Goal: Information Seeking & Learning: Learn about a topic

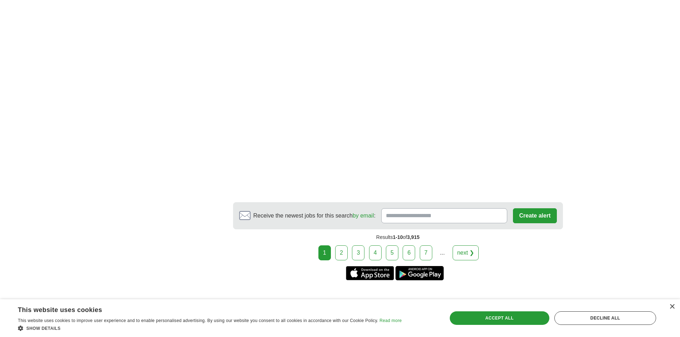
scroll to position [1240, 0]
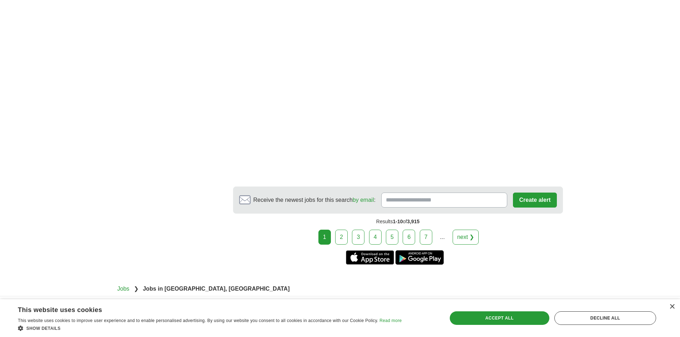
click at [341, 230] on link "2" at bounding box center [341, 237] width 12 height 15
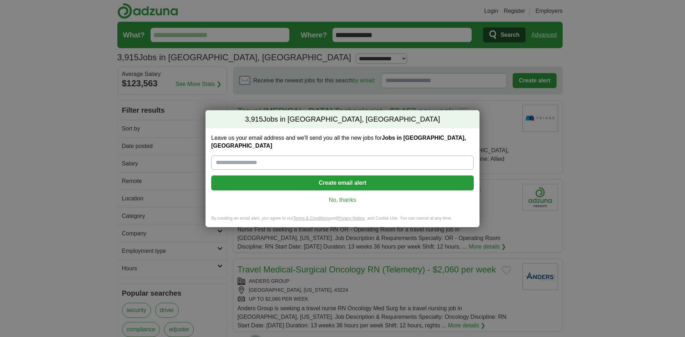
click at [340, 196] on link "No, thanks" at bounding box center [342, 200] width 251 height 8
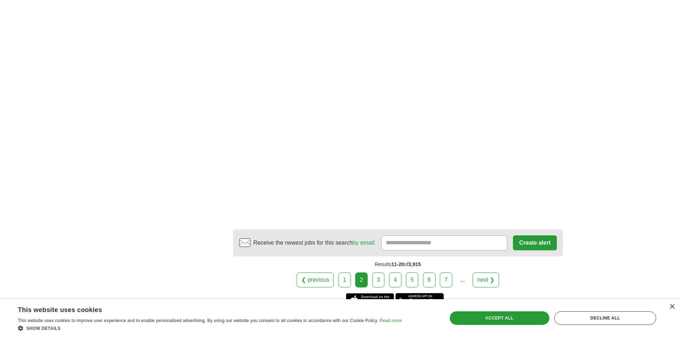
scroll to position [1213, 0]
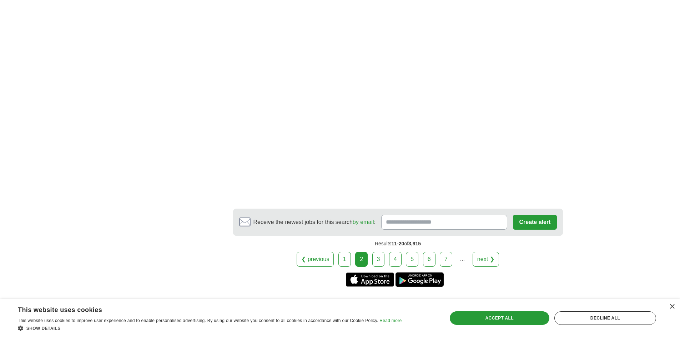
click at [382, 252] on link "3" at bounding box center [378, 259] width 12 height 15
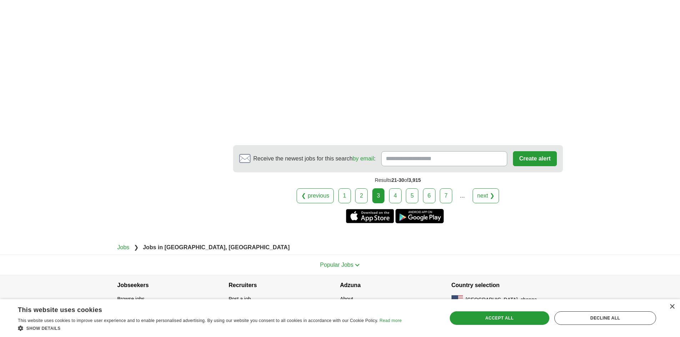
scroll to position [1265, 0]
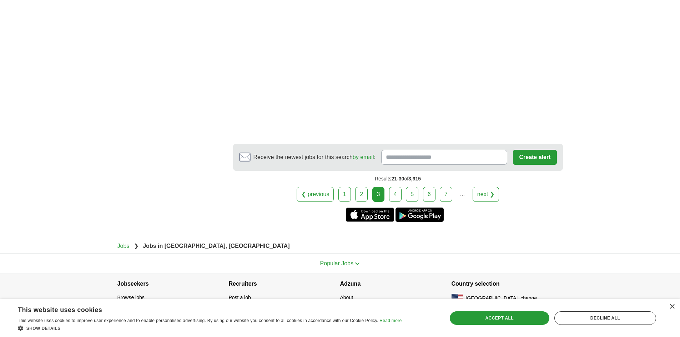
click at [394, 191] on link "4" at bounding box center [395, 194] width 12 height 15
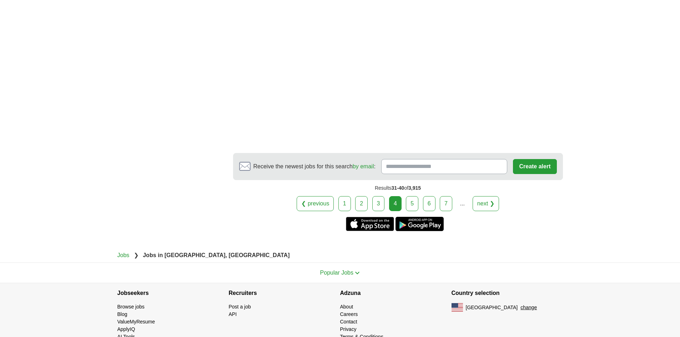
scroll to position [1283, 0]
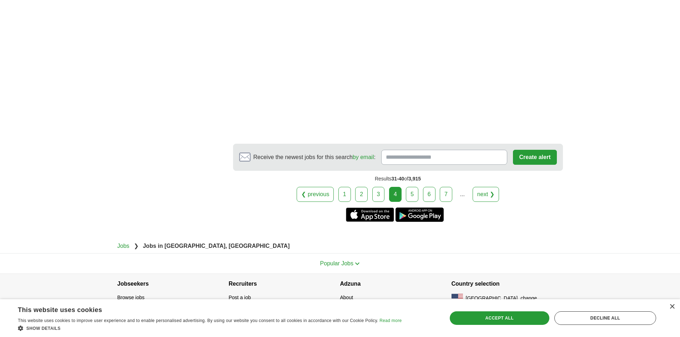
click at [414, 190] on link "5" at bounding box center [412, 194] width 12 height 15
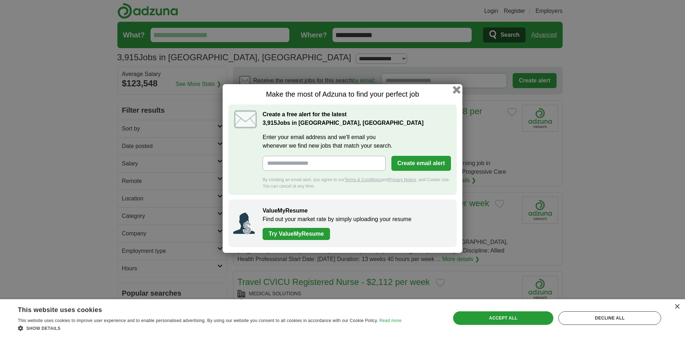
click at [456, 89] on button "button" at bounding box center [457, 90] width 8 height 8
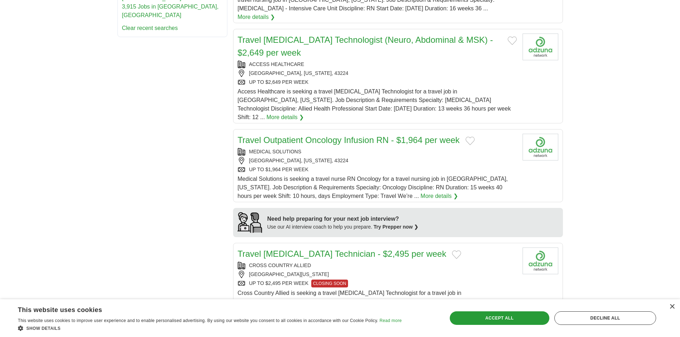
scroll to position [464, 0]
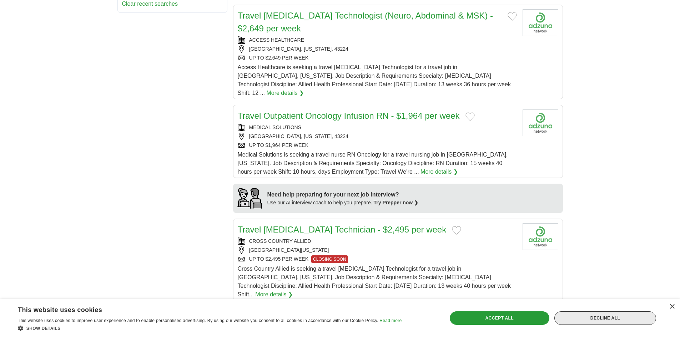
click at [609, 319] on div "Decline all" at bounding box center [605, 318] width 102 height 14
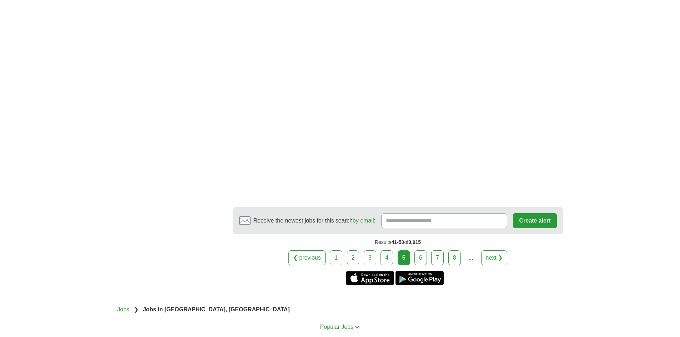
scroll to position [1249, 0]
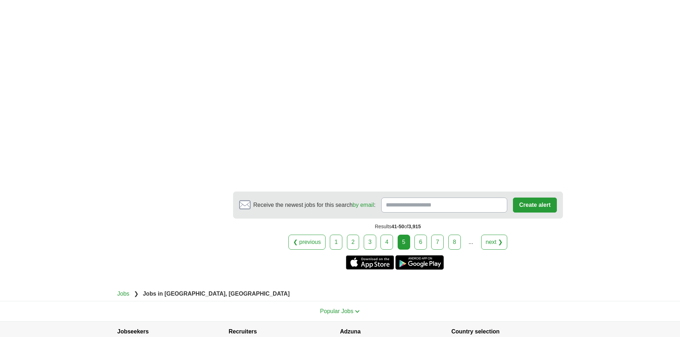
click at [424, 235] on link "6" at bounding box center [420, 242] width 12 height 15
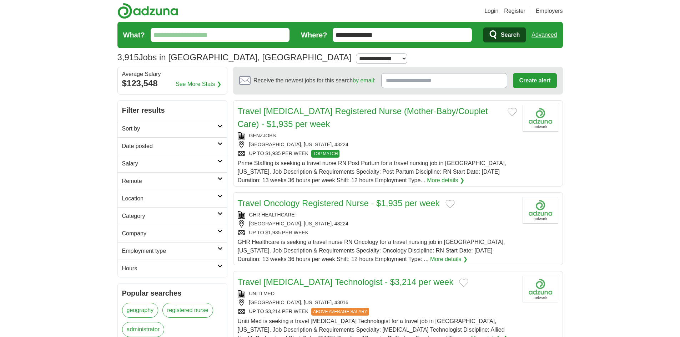
click at [168, 34] on input "What?" at bounding box center [220, 35] width 139 height 14
type input "**********"
click at [494, 35] on icon "submit" at bounding box center [493, 35] width 9 height 10
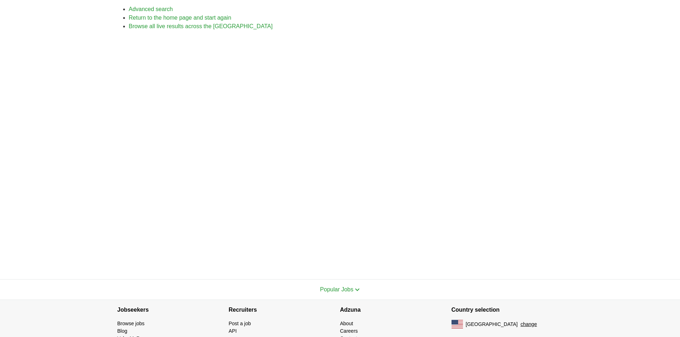
scroll to position [133, 0]
